Goal: Task Accomplishment & Management: Manage account settings

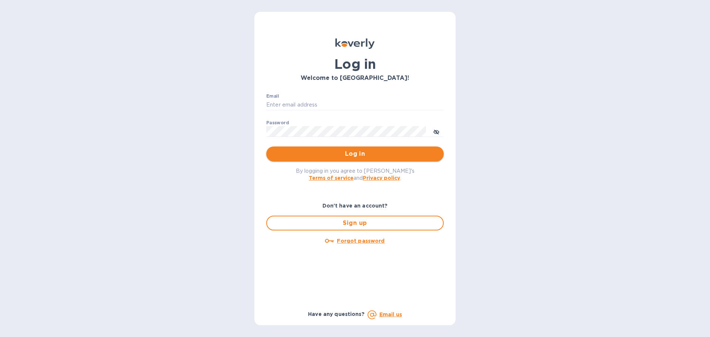
type input "[EMAIL_ADDRESS][DOMAIN_NAME]"
click at [358, 154] on span "Log in" at bounding box center [355, 153] width 166 height 9
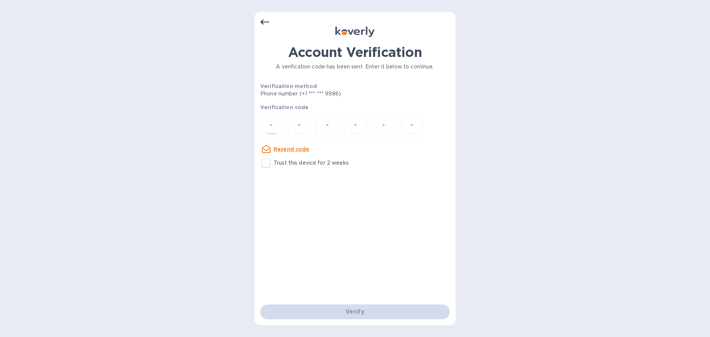
click at [281, 128] on div at bounding box center [271, 127] width 22 height 26
paste input "7"
type input "7"
type input "6"
type input "7"
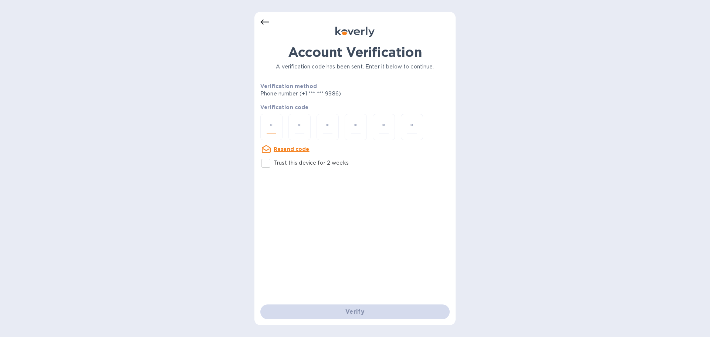
type input "1"
type input "5"
type input "2"
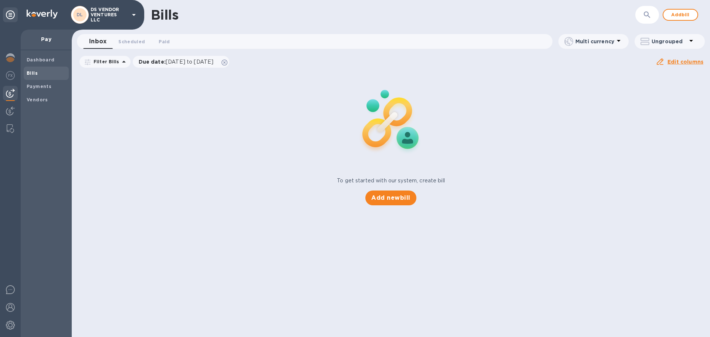
click at [121, 13] on p "DS VENDOR VENTURES LLC" at bounding box center [109, 15] width 37 height 16
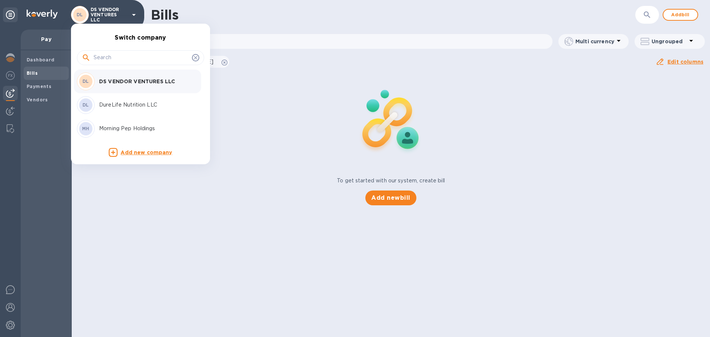
click at [125, 105] on p "DureLife Nutrition LLC" at bounding box center [145, 105] width 93 height 8
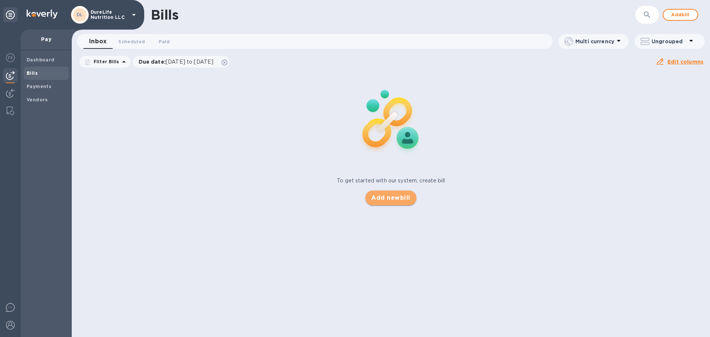
click at [392, 199] on span "Add new bill" at bounding box center [390, 198] width 39 height 9
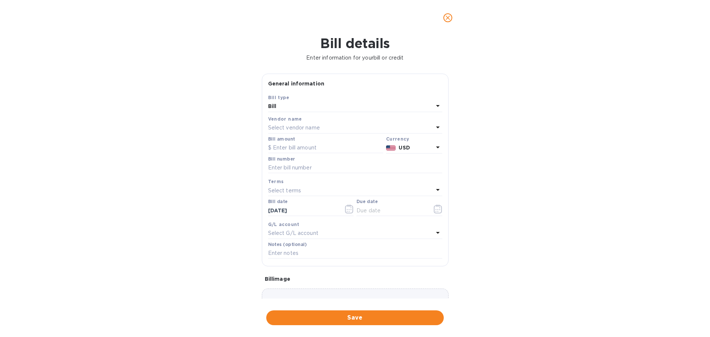
click at [428, 128] on div "Select vendor name" at bounding box center [350, 128] width 165 height 10
click at [346, 143] on input "text" at bounding box center [356, 148] width 131 height 11
type input "a&C"
click at [425, 148] on icon at bounding box center [428, 148] width 6 height 6
click at [426, 149] on icon at bounding box center [428, 148] width 6 height 6
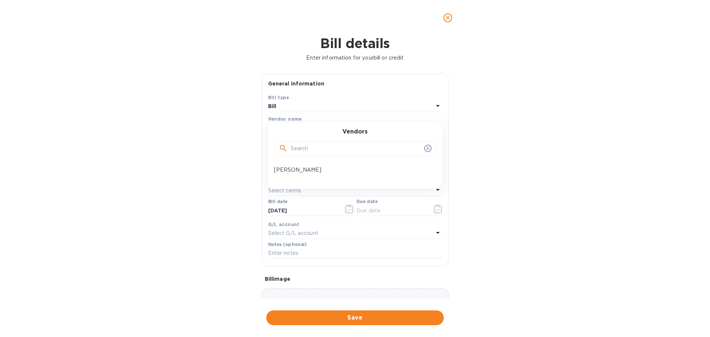
click at [613, 222] on div "Bill details Enter information for your bill or credit General information Save…" at bounding box center [355, 187] width 710 height 302
click at [450, 20] on icon "close" at bounding box center [447, 17] width 7 height 7
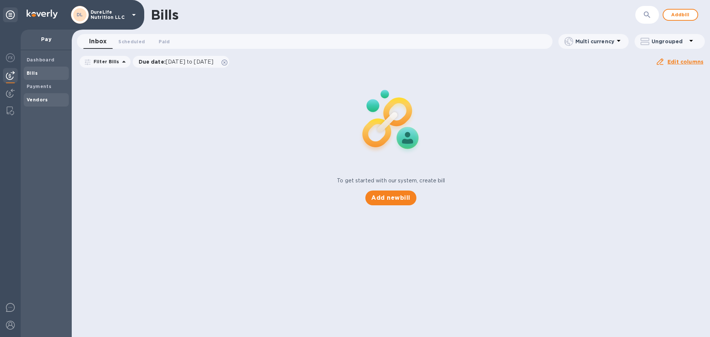
click at [29, 101] on b "Vendors" at bounding box center [37, 100] width 21 height 6
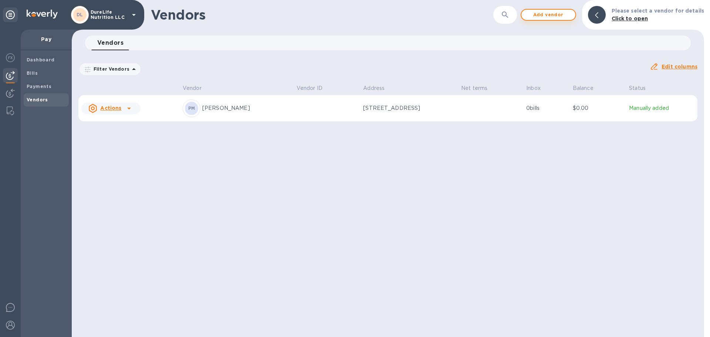
click at [561, 16] on span "Add vendor" at bounding box center [549, 14] width 42 height 9
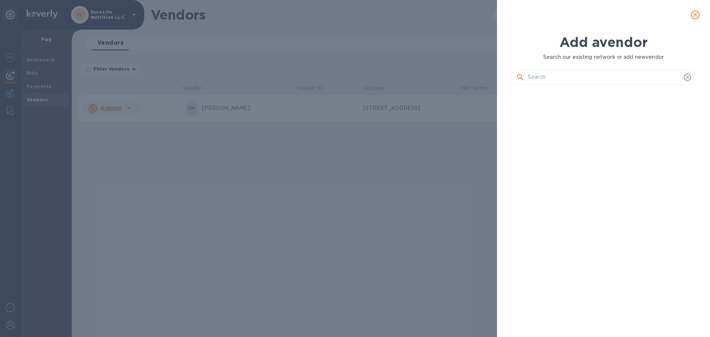
scroll to position [221, 188]
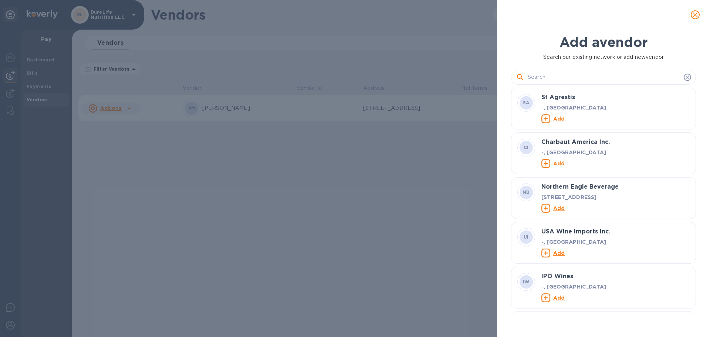
click at [571, 75] on input "text" at bounding box center [604, 77] width 153 height 11
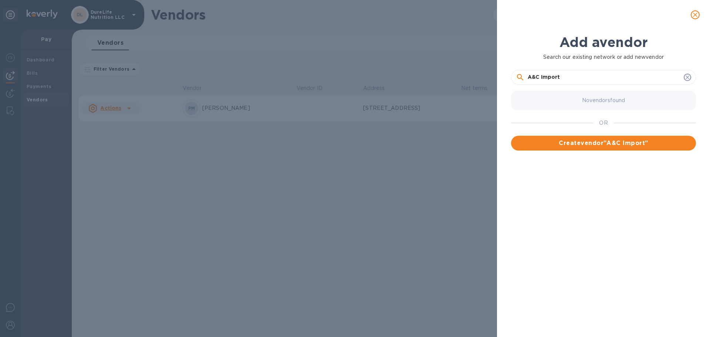
drag, startPoint x: 601, startPoint y: 77, endPoint x: 505, endPoint y: 78, distance: 96.2
click at [505, 78] on div "Add a vendor Search our existing network or add new vendor A&C Import No vendor…" at bounding box center [603, 174] width 201 height 289
paste input "A&C IMPORT EXPORT SERVICES, INC."
type input "A&C IMPORT EXPORT SERVICES, INC."
click at [576, 143] on span "Create vendor " A&C IMPORT EXPORT SERVICES, INC. "" at bounding box center [603, 143] width 173 height 9
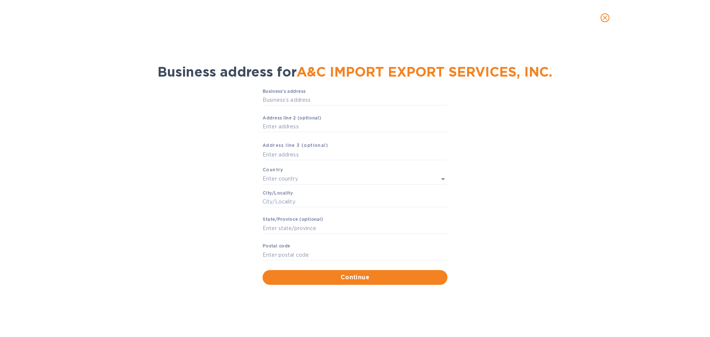
click at [375, 94] on div "Business’s аddress ​" at bounding box center [355, 102] width 185 height 27
click at [368, 102] on input "Business’s аddress" at bounding box center [355, 100] width 185 height 11
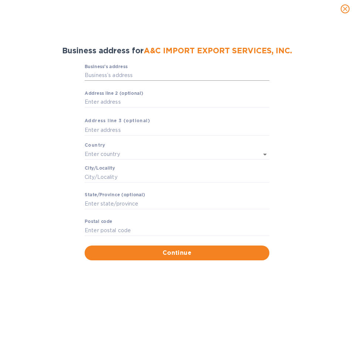
click at [138, 73] on input "Business’s аddress" at bounding box center [177, 75] width 185 height 11
paste input "5902-14TH. AVENUE, UNIT 104"
click at [194, 78] on input "5902-14TH. AVENUE, UNIT 104" at bounding box center [177, 75] width 185 height 11
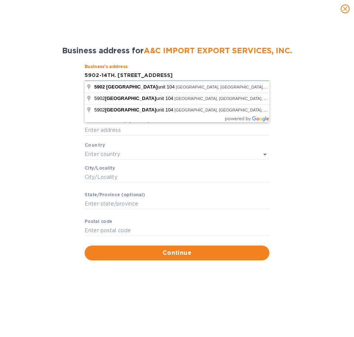
paste input "BROOKLYN, NY 11219"
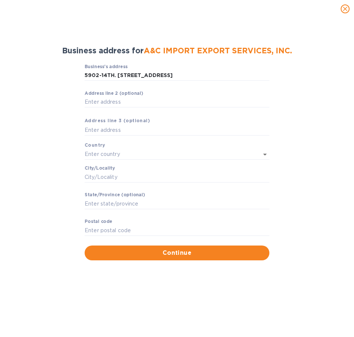
type input "5902 14th Avenue"
type input "United States"
type input "NY"
type input "11219"
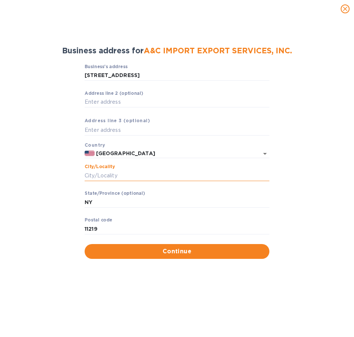
click at [214, 173] on input "Сity/Locаlity" at bounding box center [177, 175] width 185 height 11
type input "Brooklyn"
click at [251, 248] on span "Continue" at bounding box center [177, 251] width 173 height 9
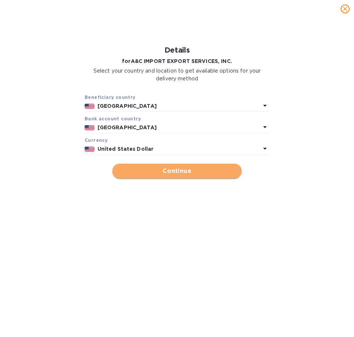
click at [174, 173] on span "Continue" at bounding box center [177, 171] width 118 height 9
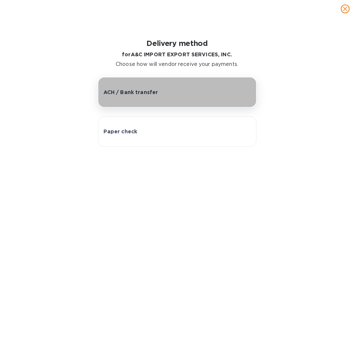
click at [129, 94] on p "ACH / Bank transfer" at bounding box center [131, 91] width 55 height 7
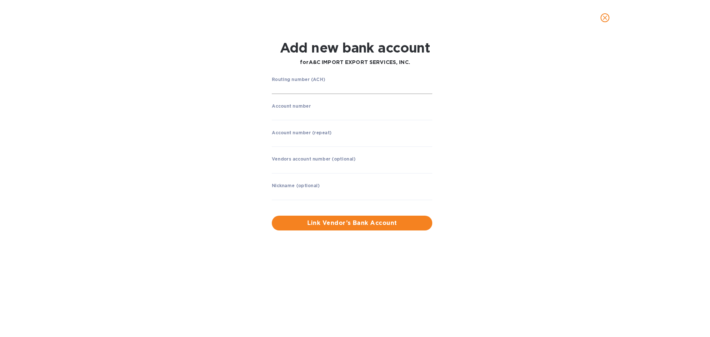
click at [346, 85] on input "string" at bounding box center [352, 88] width 161 height 11
click at [359, 89] on input "string" at bounding box center [352, 88] width 161 height 11
click at [305, 79] on label "Routing number (ACH)" at bounding box center [298, 79] width 53 height 4
click at [334, 89] on input "string" at bounding box center [352, 88] width 161 height 11
click at [323, 90] on input "string" at bounding box center [352, 88] width 161 height 11
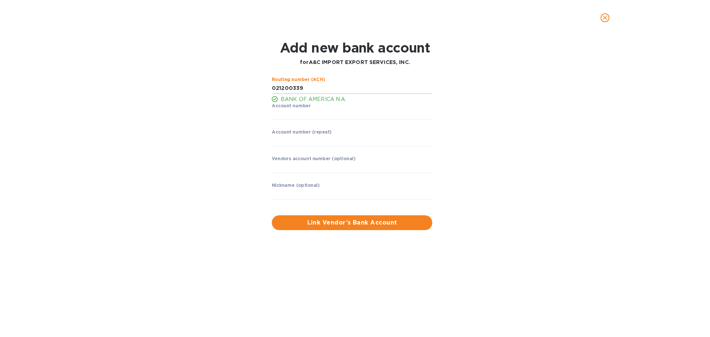
type input "021200339"
click at [332, 108] on div "Account number ​" at bounding box center [352, 116] width 161 height 27
click at [333, 116] on input "string" at bounding box center [352, 114] width 161 height 11
click at [324, 117] on input "string" at bounding box center [352, 114] width 161 height 11
click at [333, 112] on input "string" at bounding box center [352, 114] width 161 height 11
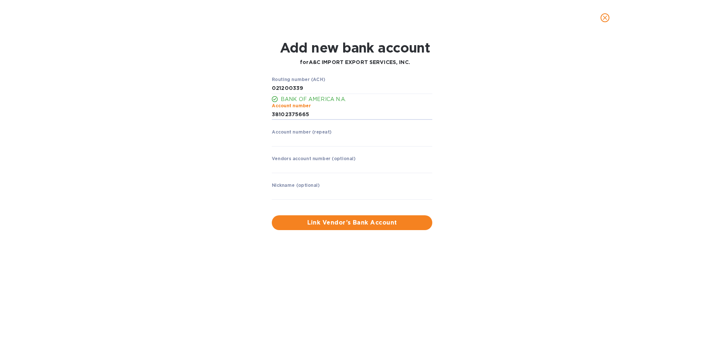
click at [286, 327] on div "Add new bank account for A&C IMPORT EXPORT SERVICES, INC. Routing number (ACH) …" at bounding box center [355, 187] width 710 height 302
click at [292, 110] on input "string" at bounding box center [352, 114] width 161 height 11
click at [288, 114] on input "string" at bounding box center [352, 114] width 161 height 11
click at [307, 115] on input "string" at bounding box center [352, 114] width 161 height 11
click at [315, 112] on input "string" at bounding box center [352, 114] width 161 height 11
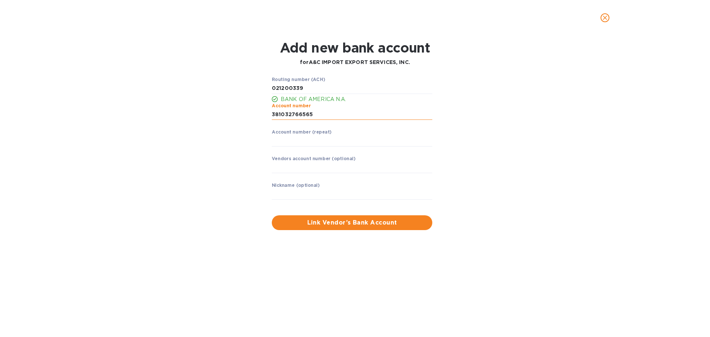
drag, startPoint x: 313, startPoint y: 112, endPoint x: 272, endPoint y: 113, distance: 41.1
click at [272, 113] on input "string" at bounding box center [352, 114] width 161 height 11
type input "381032766565"
click at [327, 141] on input "string" at bounding box center [352, 140] width 161 height 11
type input "381032766565"
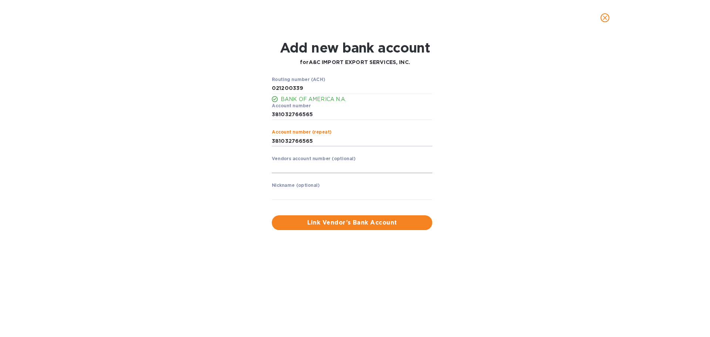
click at [333, 167] on input "text" at bounding box center [352, 167] width 161 height 11
click at [329, 188] on div "Nickname (optional) ​" at bounding box center [352, 196] width 161 height 27
click at [301, 194] on input "text" at bounding box center [352, 194] width 161 height 11
paste input "A&C IMPORT EXPORT SERVICES, INC."
type input "A&C IMPORT EXPORT SERVICES, INC."
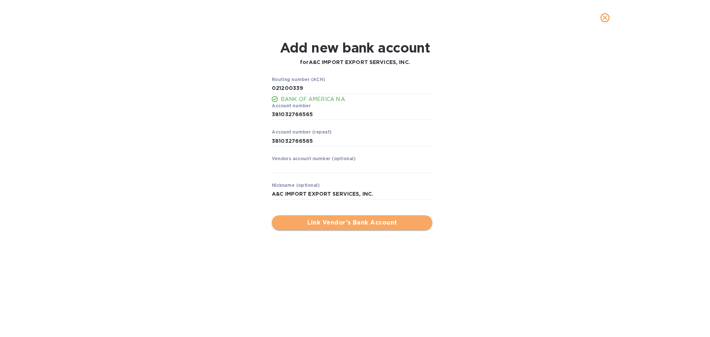
click at [397, 223] on span "Link Vendor’s Bank Account" at bounding box center [352, 222] width 149 height 9
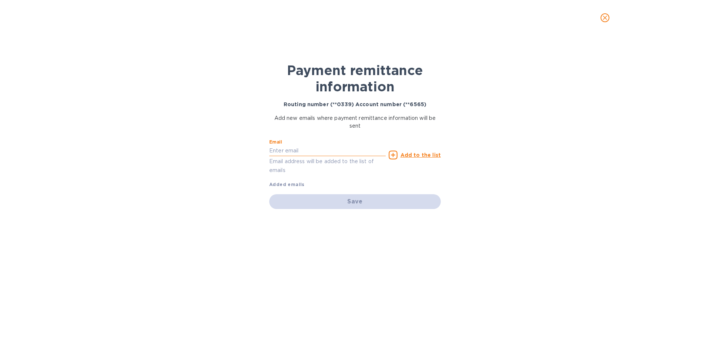
click at [357, 150] on input "text" at bounding box center [327, 150] width 117 height 11
type input "accounting@durelife.com"
click at [315, 180] on div "Email accounting@durelife.com Email address will be added to the list of emails…" at bounding box center [355, 162] width 172 height 53
click at [306, 171] on p "Email address will be added to the list of emails" at bounding box center [327, 165] width 117 height 17
click at [395, 155] on icon at bounding box center [393, 155] width 9 height 9
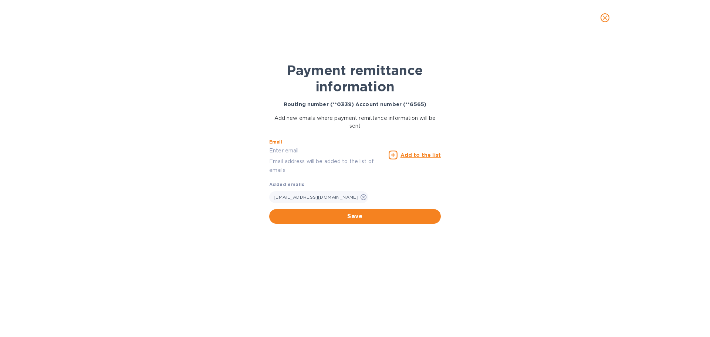
click at [309, 151] on input "text" at bounding box center [327, 150] width 117 height 11
drag, startPoint x: 300, startPoint y: 153, endPoint x: 263, endPoint y: 147, distance: 37.4
click at [263, 147] on div "Payment remittance information Routing number (**0339) Account number (**6565) …" at bounding box center [355, 180] width 185 height 276
paste input "y@acimportexport.com"
type input "mendy@acimportexport.com"
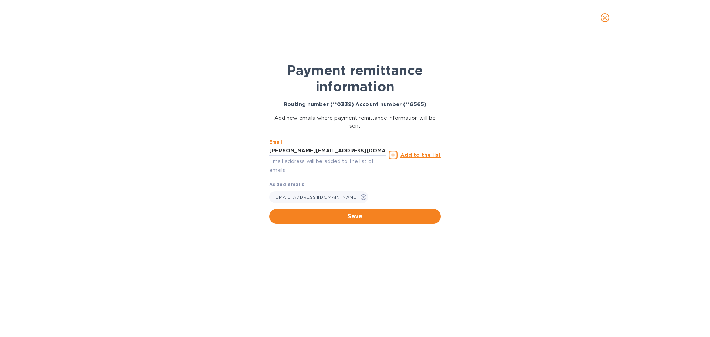
click at [404, 217] on span "Save" at bounding box center [355, 216] width 160 height 9
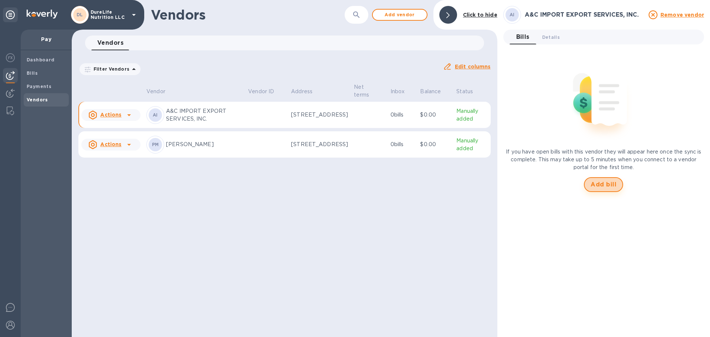
click at [606, 186] on span "Add bill" at bounding box center [604, 184] width 26 height 9
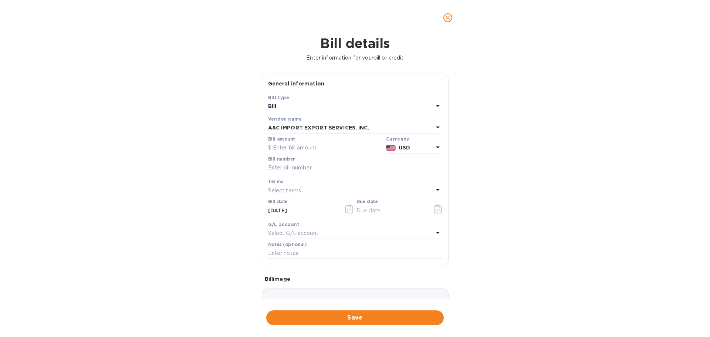
click at [327, 145] on input "text" at bounding box center [325, 147] width 115 height 11
paste input "61,241"
drag, startPoint x: 295, startPoint y: 148, endPoint x: 268, endPoint y: 147, distance: 26.7
click at [270, 148] on div "$ 61,241" at bounding box center [325, 147] width 115 height 11
paste input "35.00"
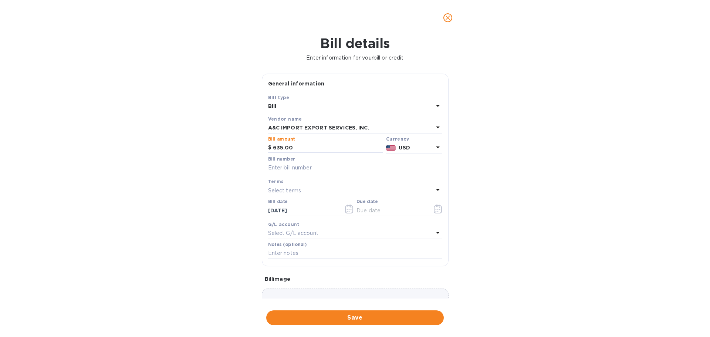
type input "635.00"
click at [322, 166] on input "text" at bounding box center [355, 167] width 174 height 11
click at [302, 166] on input "text" at bounding box center [355, 167] width 174 height 11
paste input "61241"
type input "61241"
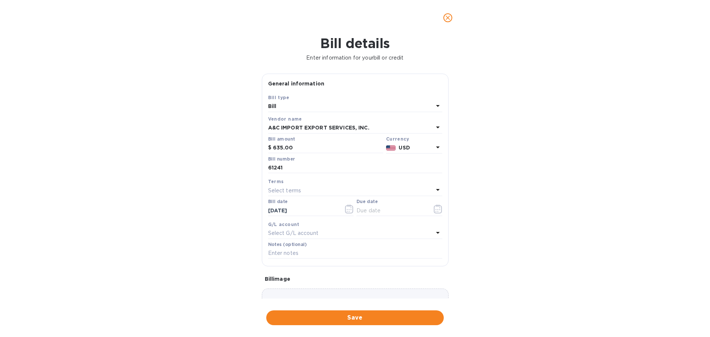
click at [549, 214] on div "Bill details Enter information for your bill or credit General information Save…" at bounding box center [355, 187] width 710 height 302
click at [386, 185] on div "Select terms" at bounding box center [350, 190] width 165 height 10
click at [287, 231] on p "NET 30" at bounding box center [352, 233] width 157 height 8
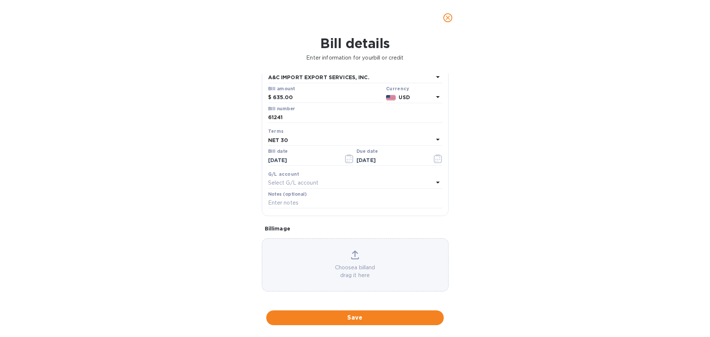
scroll to position [52, 0]
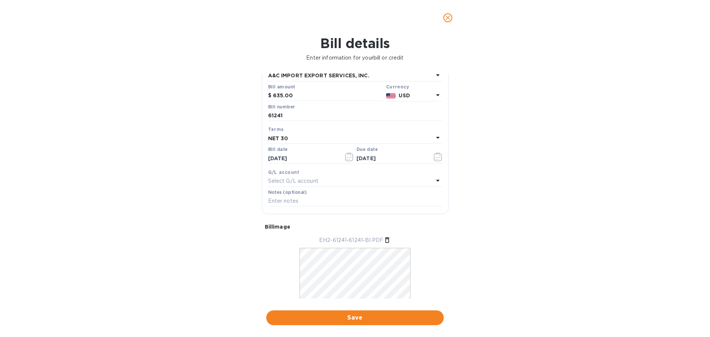
click at [434, 138] on icon at bounding box center [438, 137] width 9 height 9
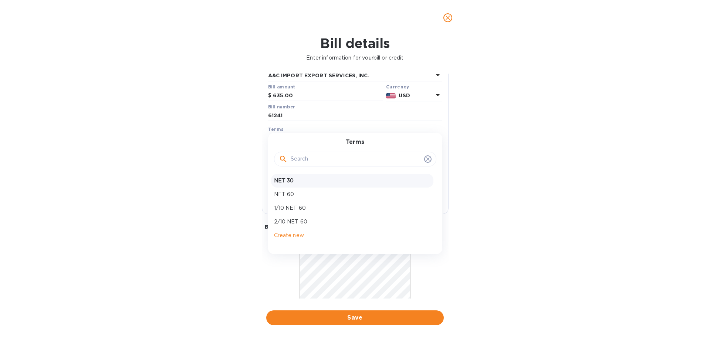
click at [425, 160] on icon at bounding box center [428, 159] width 6 height 6
click at [426, 159] on icon at bounding box center [428, 159] width 6 height 6
click at [386, 183] on p "NET 30" at bounding box center [352, 181] width 157 height 8
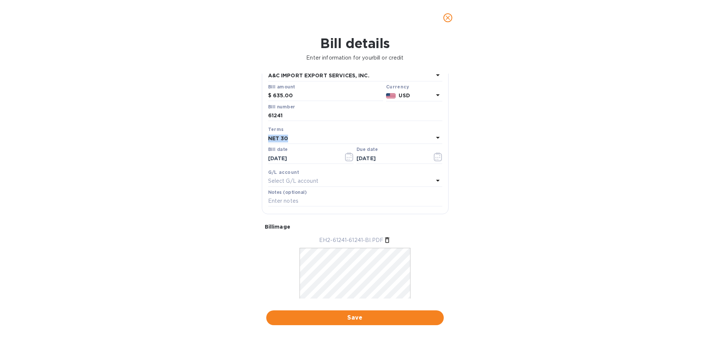
drag, startPoint x: 314, startPoint y: 136, endPoint x: 268, endPoint y: 135, distance: 46.3
click at [268, 135] on div "NET 30" at bounding box center [350, 138] width 165 height 10
click at [523, 175] on div "Bill details Enter information for your bill or credit General information Save…" at bounding box center [355, 187] width 710 height 302
click at [437, 157] on icon "button" at bounding box center [438, 156] width 9 height 9
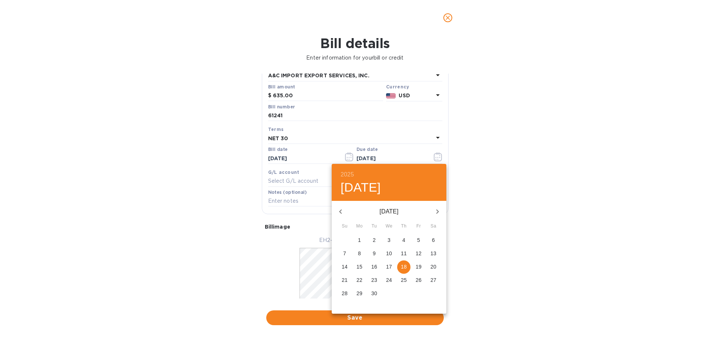
click at [343, 212] on icon "button" at bounding box center [340, 211] width 9 height 9
click at [361, 280] on p "18" at bounding box center [360, 279] width 6 height 7
type input "08/18/2025"
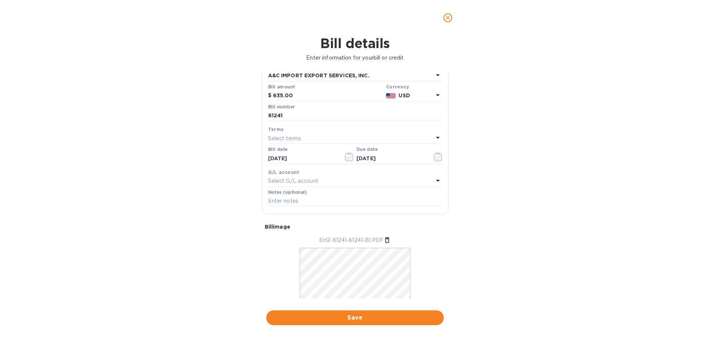
click at [509, 164] on div "Bill details Enter information for your bill or credit General information Save…" at bounding box center [355, 187] width 710 height 302
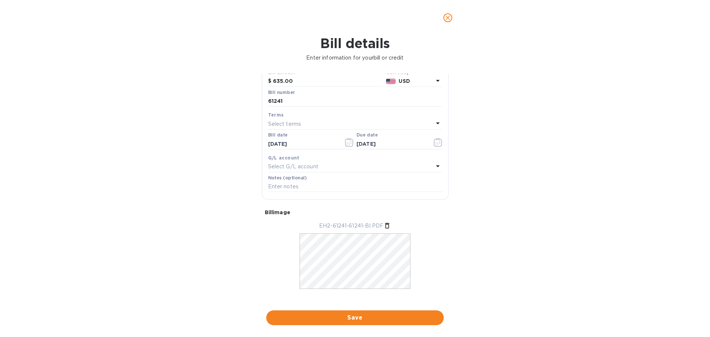
scroll to position [75, 0]
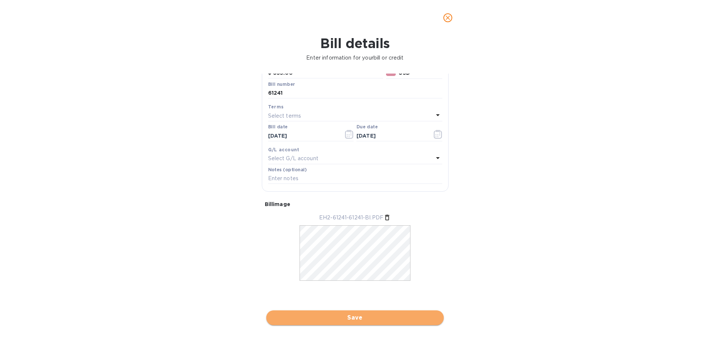
click at [404, 315] on span "Save" at bounding box center [355, 317] width 166 height 9
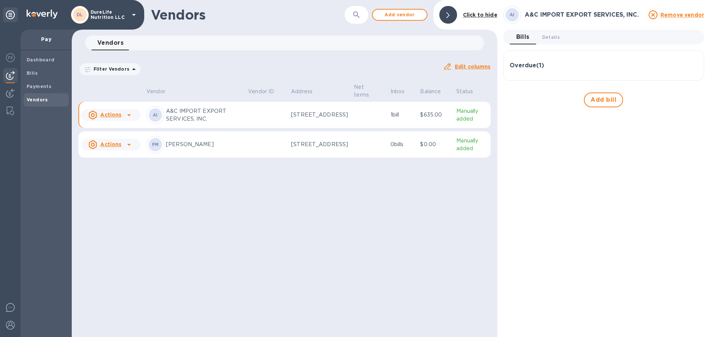
click at [367, 119] on td at bounding box center [369, 115] width 36 height 27
click at [210, 118] on p "A&C IMPORT EXPORT SERVICES, INC." at bounding box center [204, 115] width 76 height 16
click at [345, 124] on td "5902 14th Avenue, Brooklyn, NY 11219 US" at bounding box center [319, 115] width 63 height 27
click at [296, 115] on p "5902 14th Avenue, Brooklyn, NY 11219 US" at bounding box center [319, 115] width 57 height 8
click at [132, 118] on icon at bounding box center [129, 115] width 9 height 9
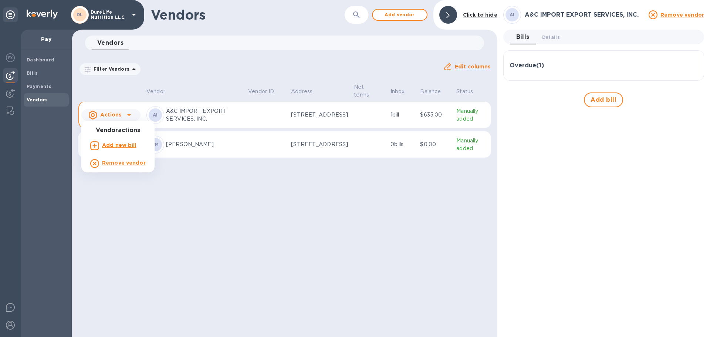
click at [240, 123] on div at bounding box center [355, 168] width 710 height 337
click at [46, 86] on b "Payments" at bounding box center [39, 87] width 25 height 6
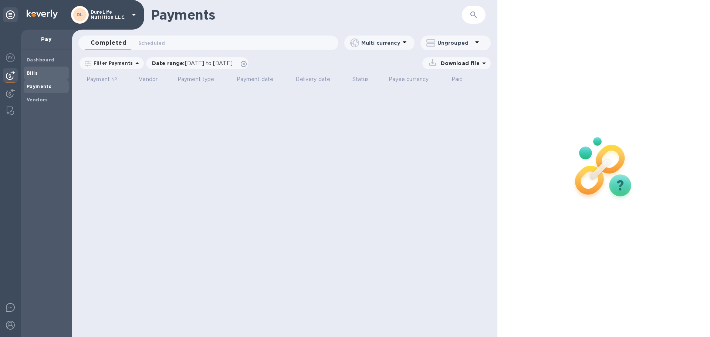
click at [43, 74] on span "Bills" at bounding box center [46, 73] width 39 height 7
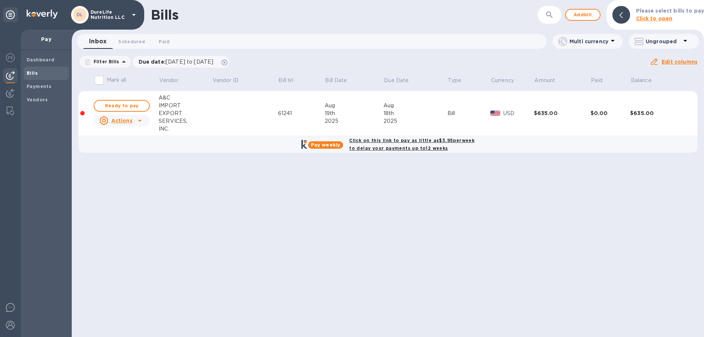
drag, startPoint x: 581, startPoint y: 119, endPoint x: 615, endPoint y: 123, distance: 34.3
click at [615, 123] on td "$0.00" at bounding box center [611, 113] width 40 height 45
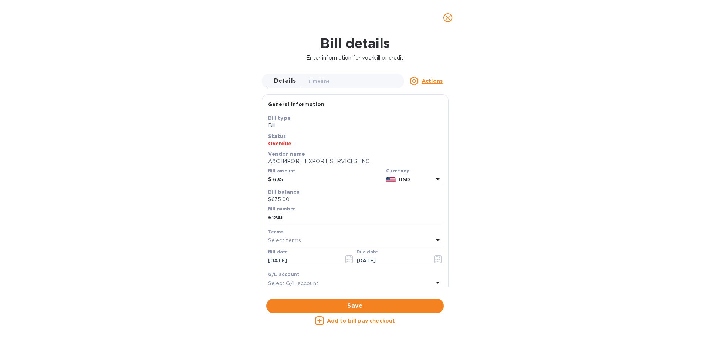
click at [434, 79] on u "Actions" at bounding box center [432, 81] width 21 height 6
click at [505, 128] on div at bounding box center [355, 168] width 710 height 337
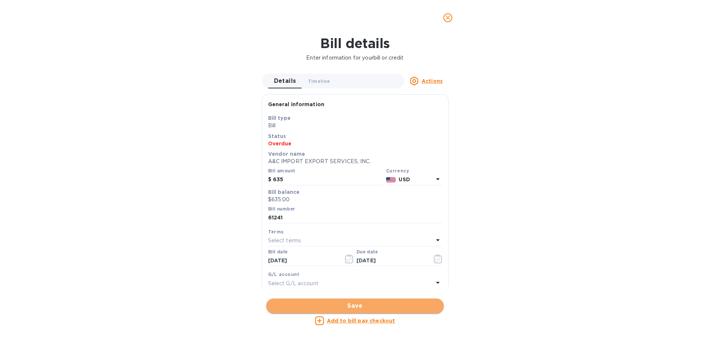
click at [373, 305] on span "Save" at bounding box center [355, 306] width 166 height 9
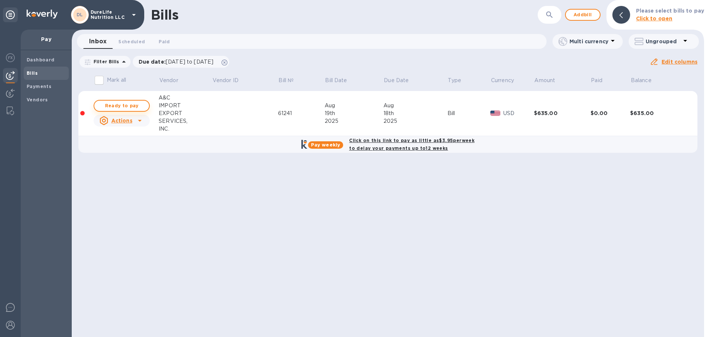
click at [138, 106] on span "Ready to pay" at bounding box center [121, 105] width 43 height 9
checkbox input "true"
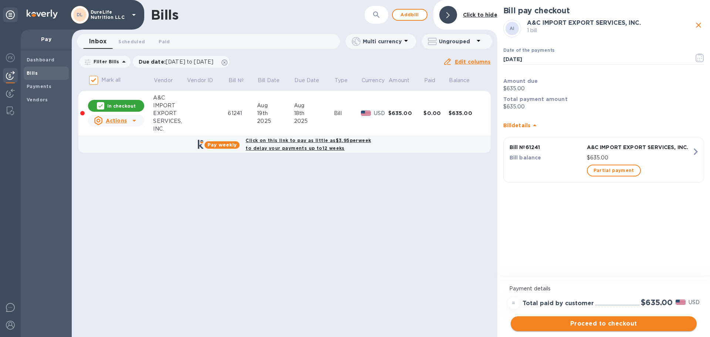
click at [632, 323] on span "Proceed to checkout" at bounding box center [604, 323] width 174 height 9
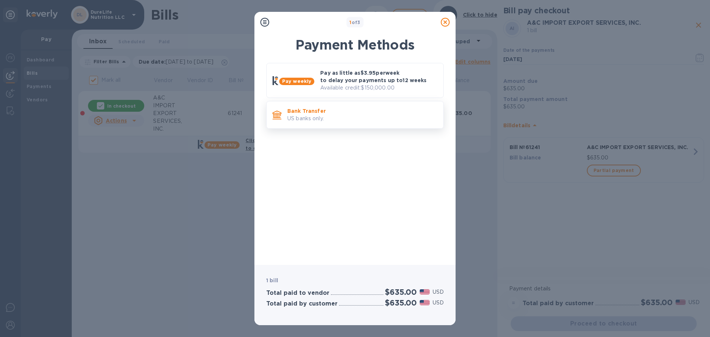
click at [379, 115] on p "US banks only." at bounding box center [362, 119] width 150 height 8
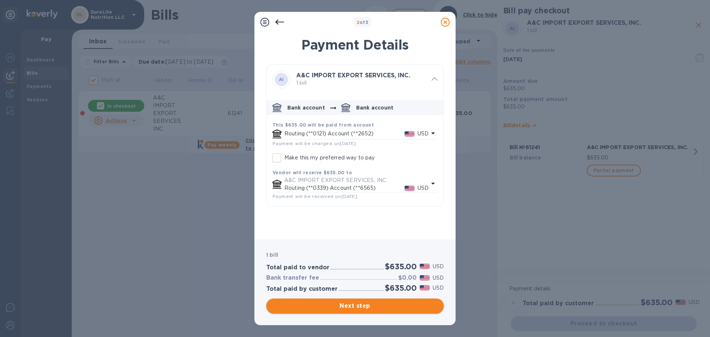
click at [364, 306] on span "Next step" at bounding box center [355, 306] width 166 height 9
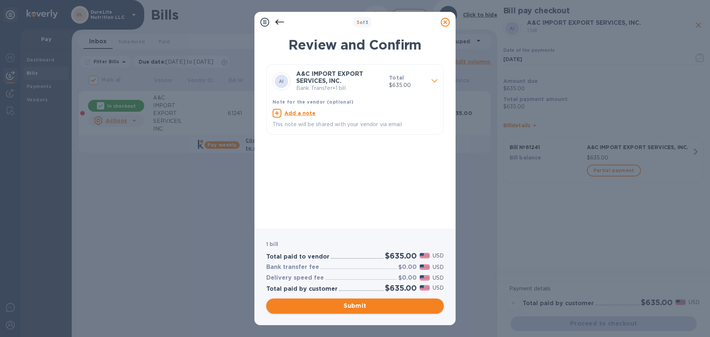
click at [360, 303] on span "Submit" at bounding box center [355, 306] width 166 height 9
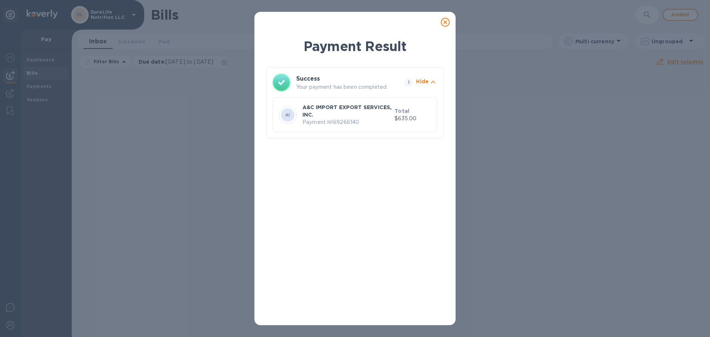
click at [387, 121] on p "Payment № 69266140" at bounding box center [347, 122] width 89 height 8
click at [433, 82] on icon "button" at bounding box center [433, 82] width 9 height 9
click at [432, 83] on icon "button" at bounding box center [433, 82] width 9 height 9
click at [447, 22] on icon at bounding box center [445, 22] width 9 height 9
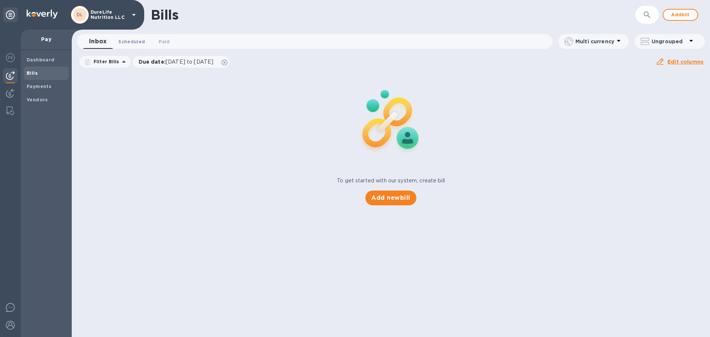
click at [138, 37] on button "Scheduled 0" at bounding box center [131, 41] width 38 height 15
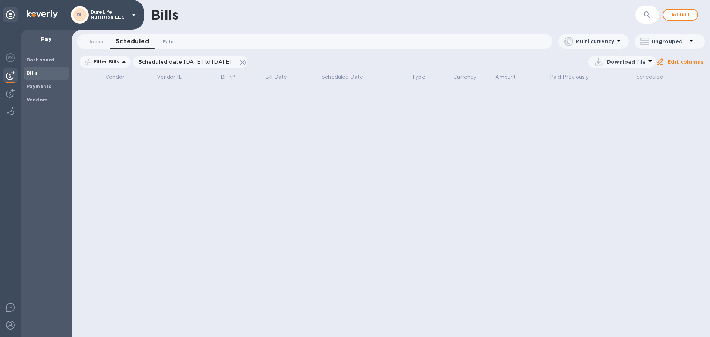
click at [164, 42] on span "Paid 0" at bounding box center [168, 42] width 11 height 8
